Goal: Transaction & Acquisition: Purchase product/service

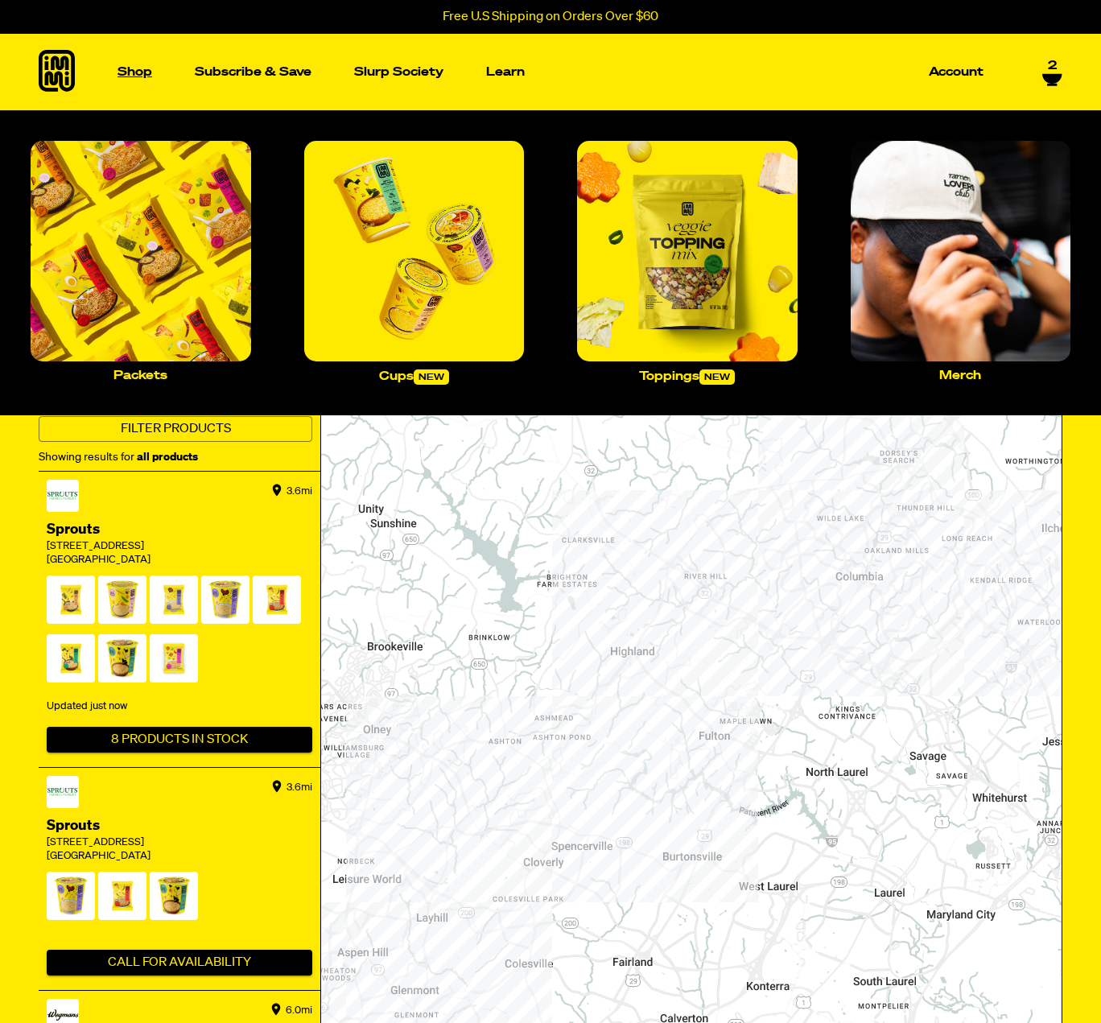
click at [138, 76] on p "Shop" at bounding box center [135, 72] width 35 height 12
click at [185, 258] on img "Main navigation" at bounding box center [141, 251] width 221 height 221
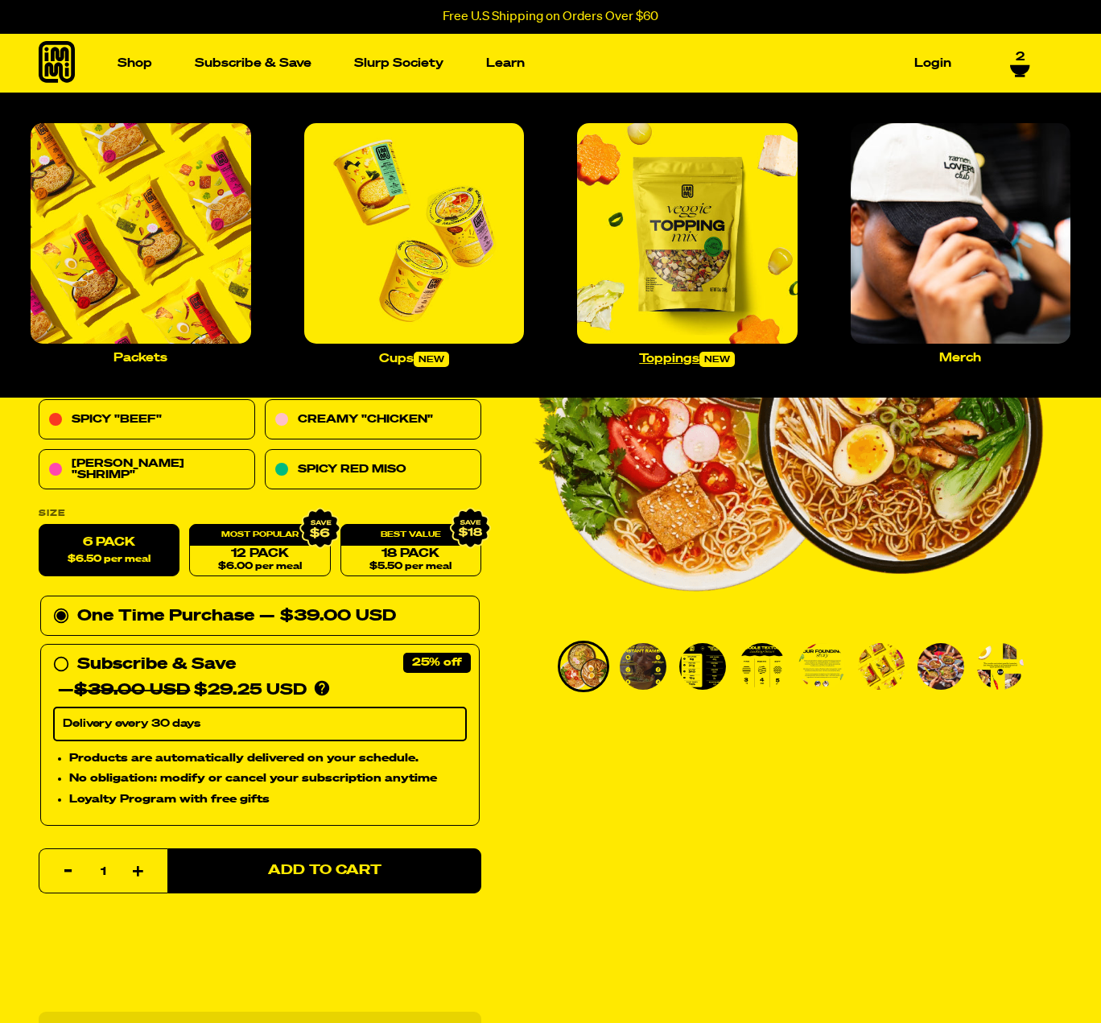
click at [679, 289] on img "Main navigation" at bounding box center [687, 233] width 221 height 221
